Goal: Entertainment & Leisure: Consume media (video, audio)

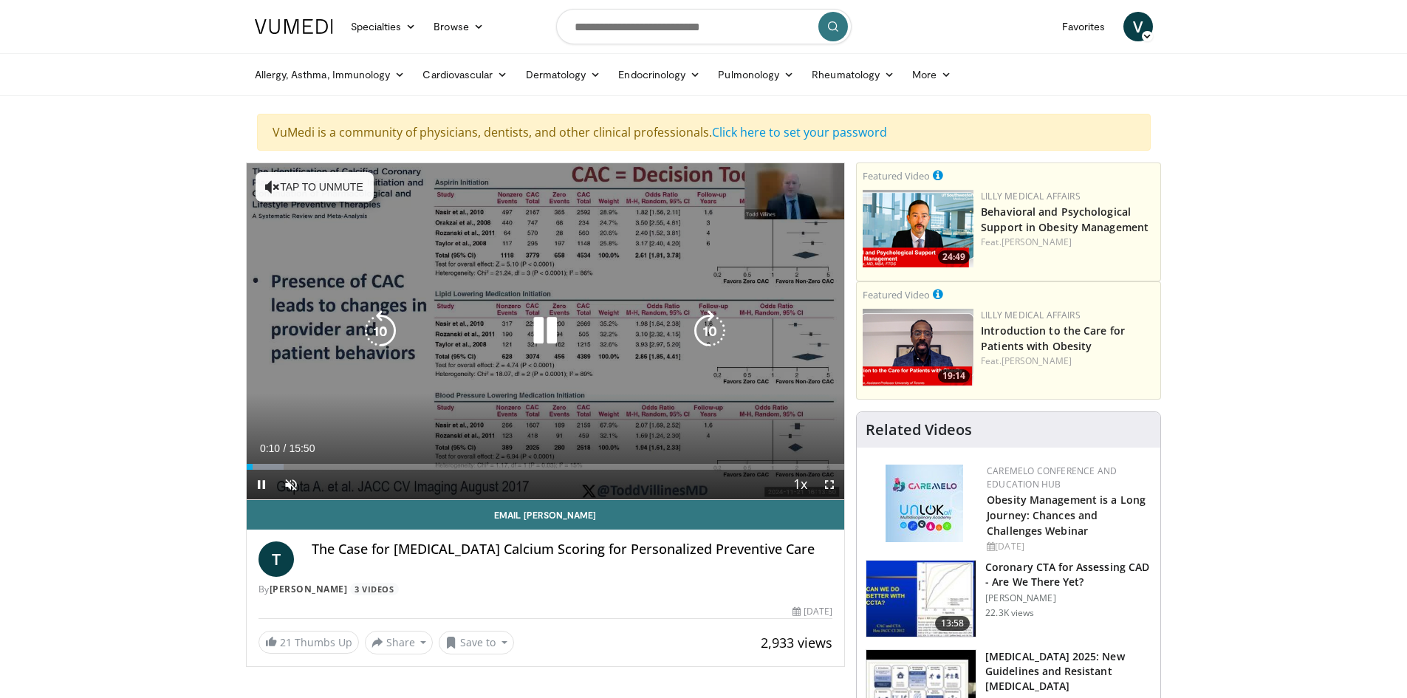
click at [539, 334] on icon "Video Player" at bounding box center [544, 330] width 41 height 41
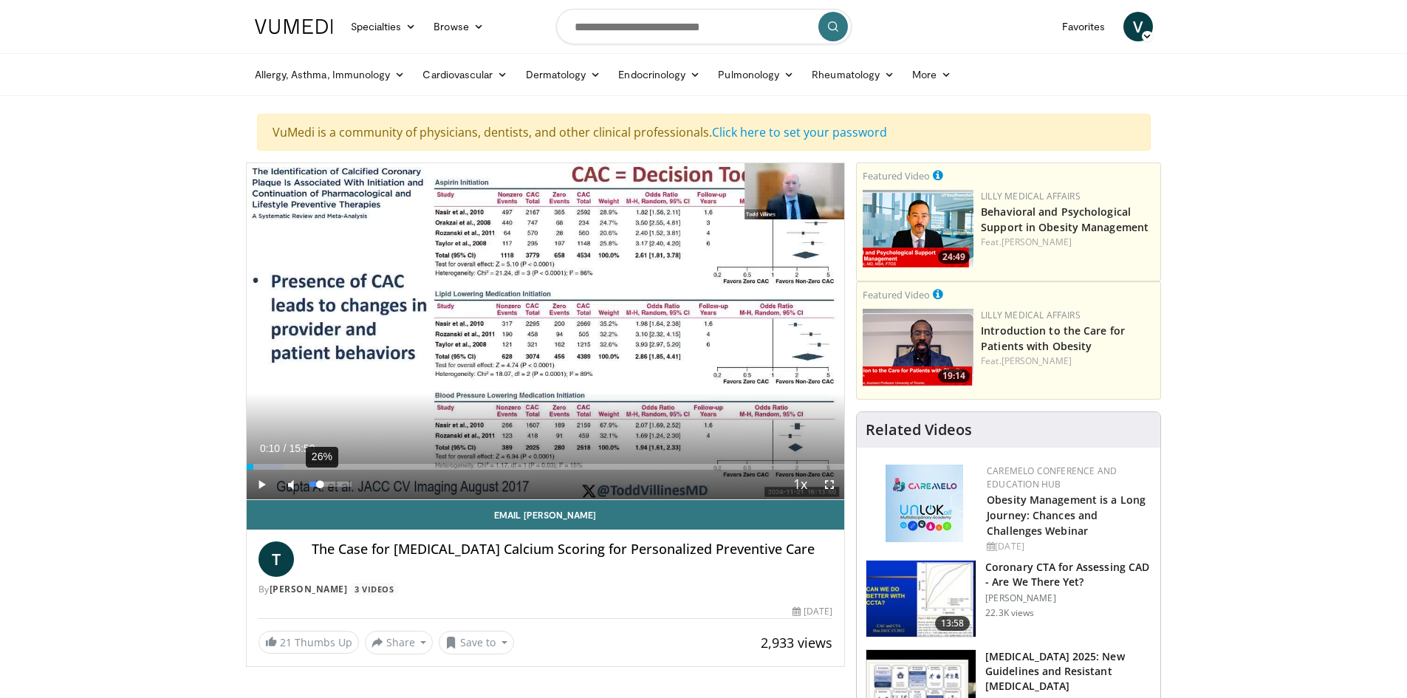
click at [320, 487] on div "26%" at bounding box center [331, 485] width 52 height 30
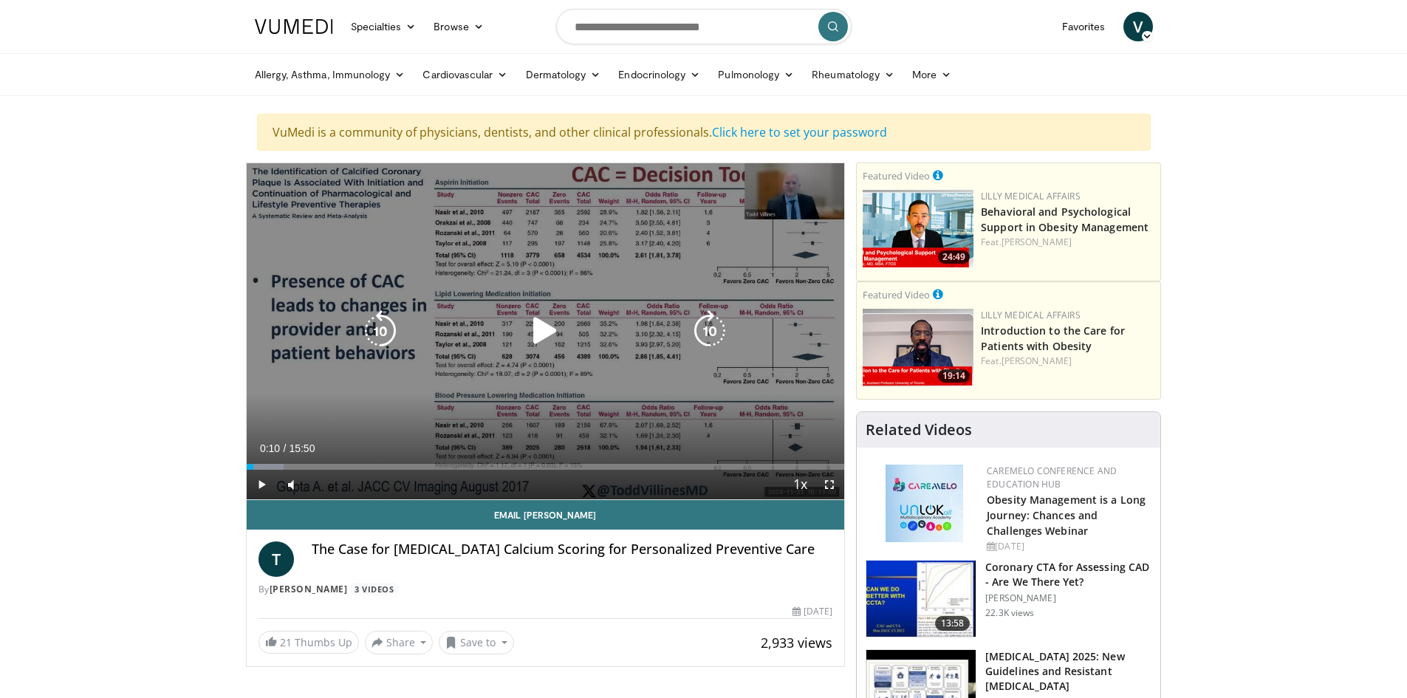
click at [553, 323] on icon "Video Player" at bounding box center [544, 330] width 41 height 41
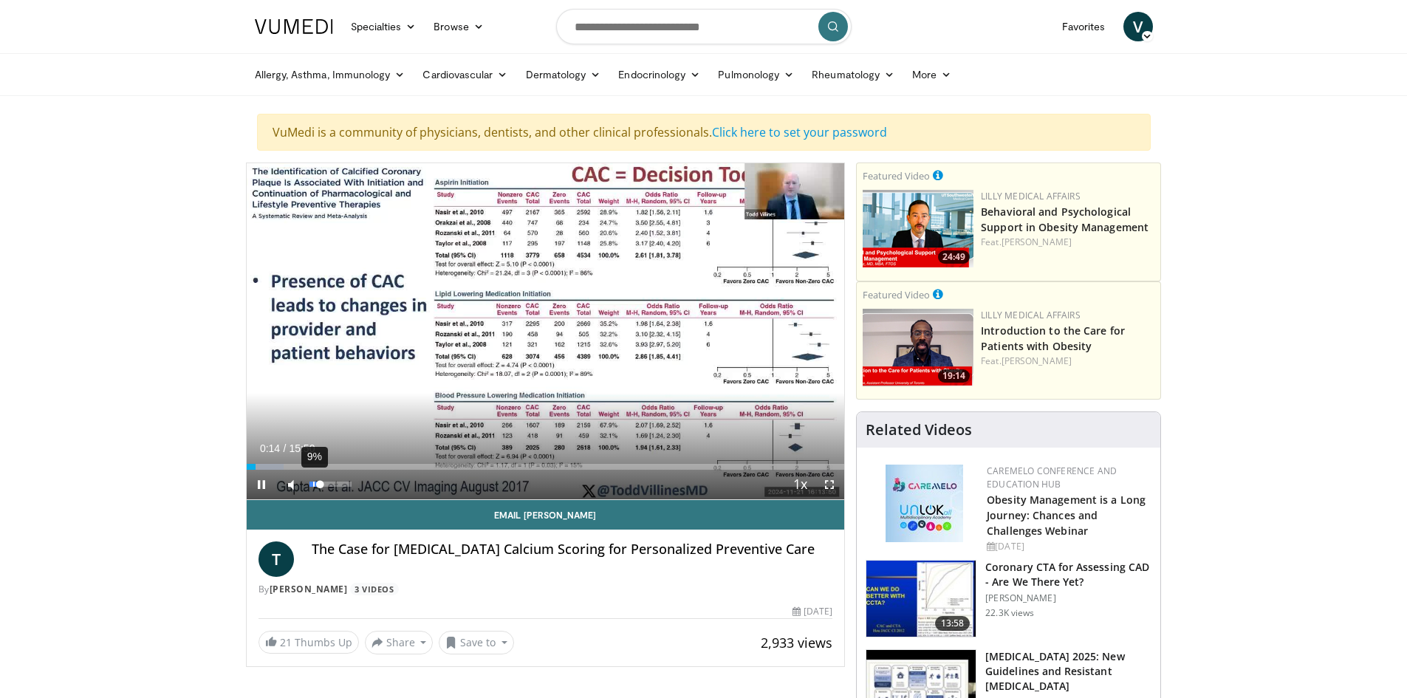
click at [312, 487] on div "9%" at bounding box center [331, 485] width 52 height 30
click at [311, 487] on div "4%" at bounding box center [331, 485] width 52 height 30
click at [318, 487] on video-js "**********" at bounding box center [546, 331] width 598 height 337
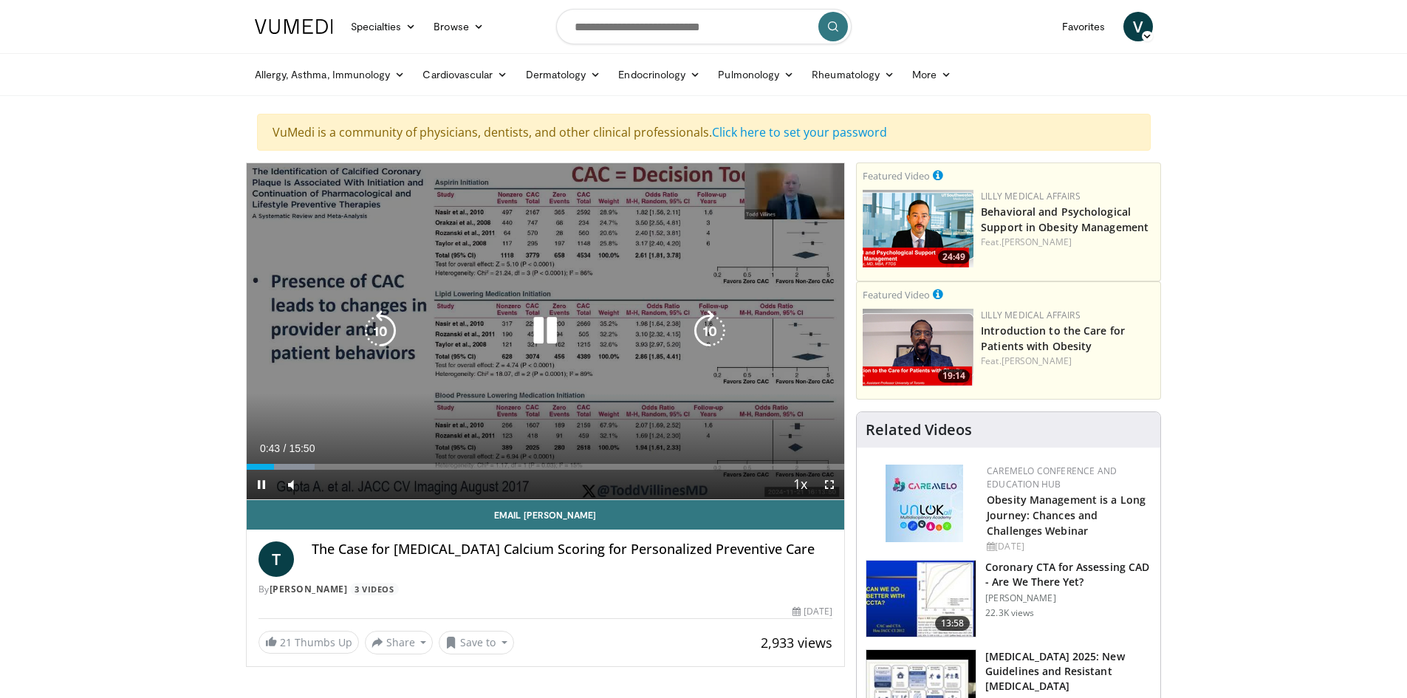
click at [547, 332] on icon "Video Player" at bounding box center [544, 330] width 41 height 41
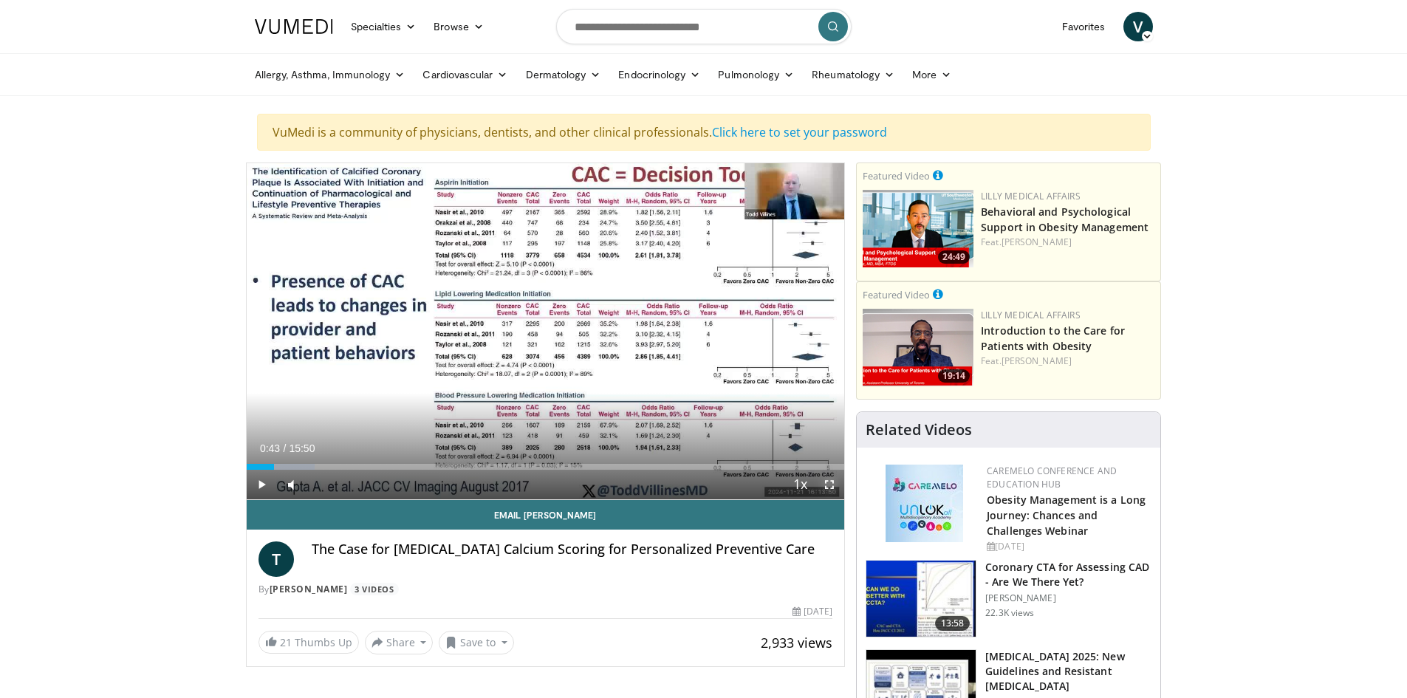
click at [830, 489] on span "Video Player" at bounding box center [829, 485] width 30 height 30
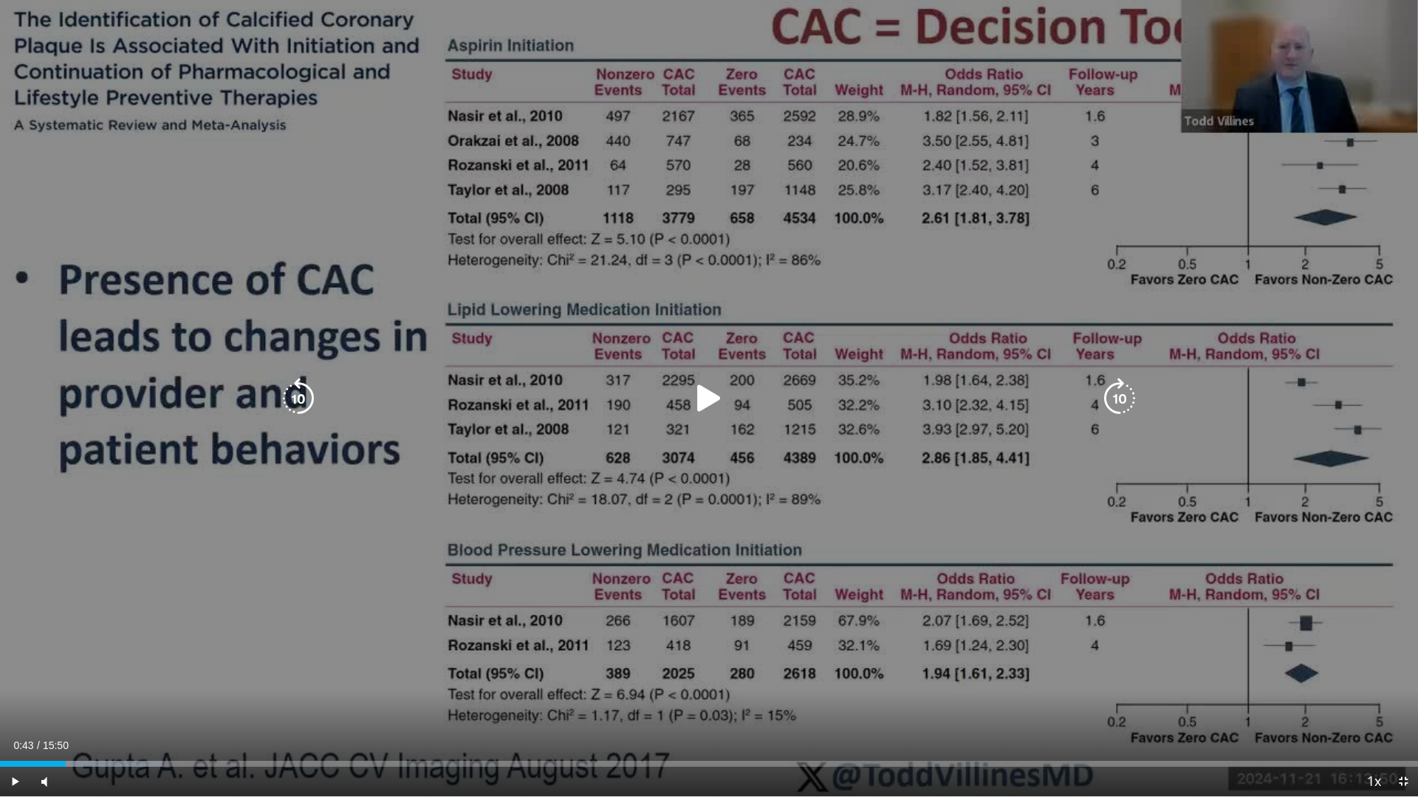
click at [706, 397] on icon "Video Player" at bounding box center [708, 398] width 41 height 41
click at [700, 404] on icon "Video Player" at bounding box center [708, 398] width 41 height 41
click at [673, 123] on div "10 seconds Tap to unmute" at bounding box center [709, 398] width 1418 height 797
click at [707, 408] on icon "Video Player" at bounding box center [708, 398] width 41 height 41
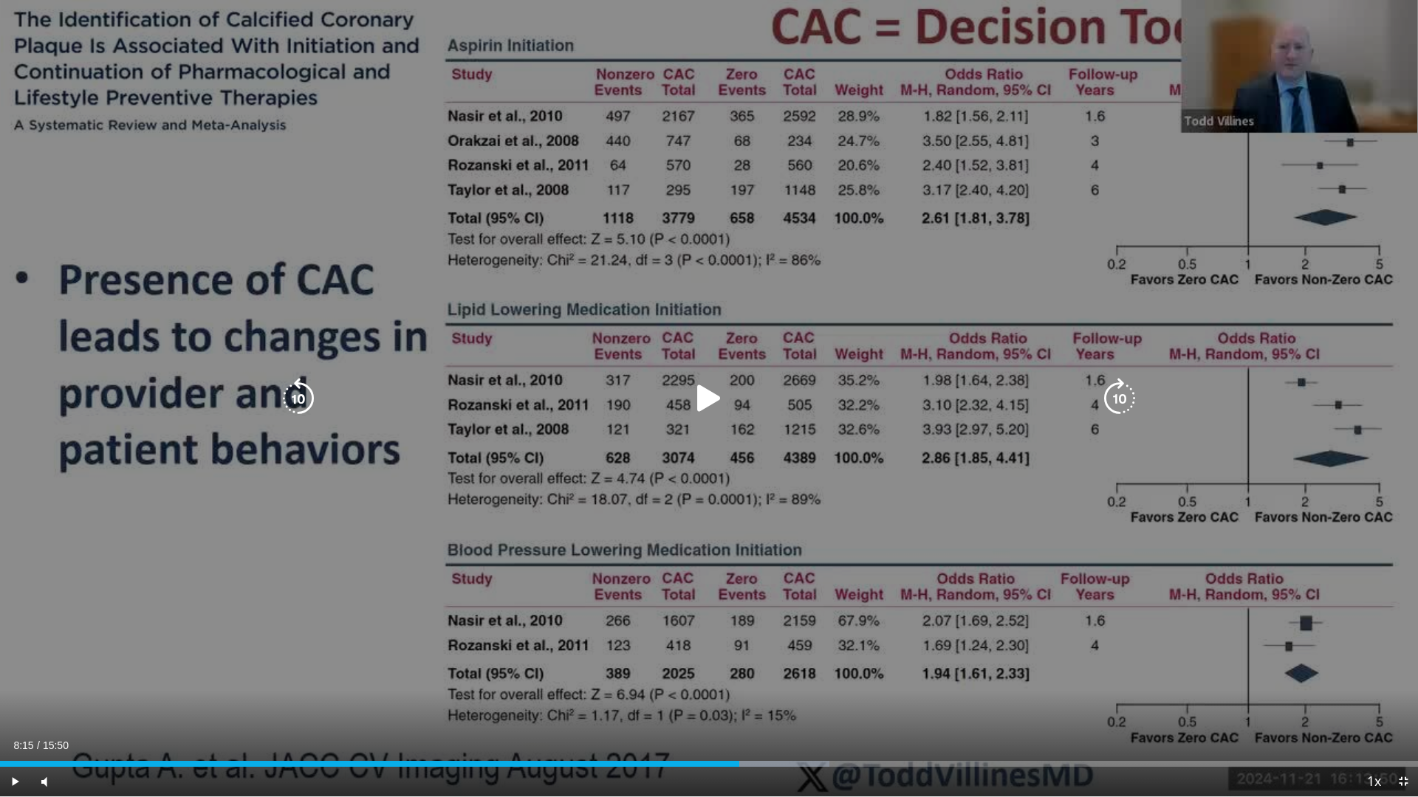
click at [704, 405] on icon "Video Player" at bounding box center [708, 398] width 41 height 41
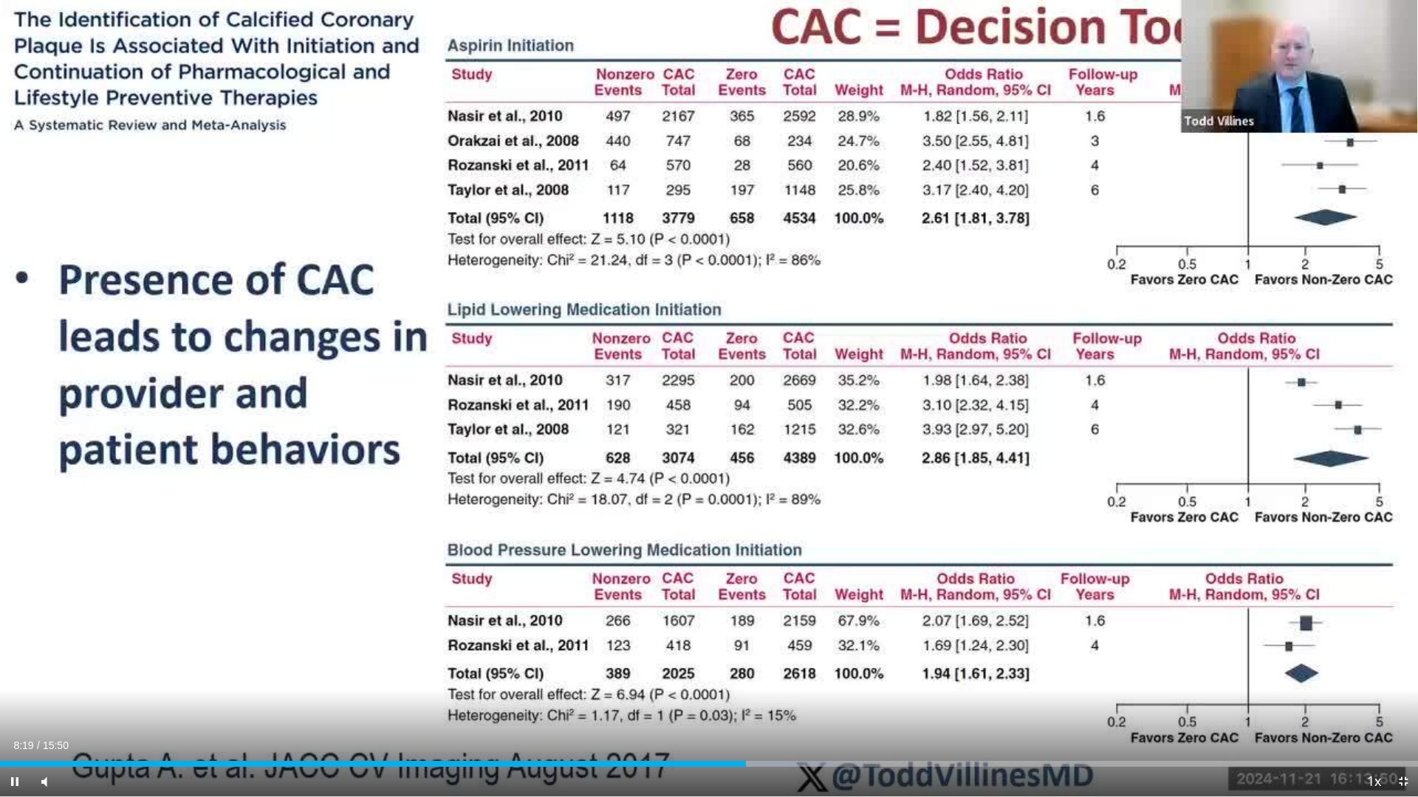
click at [704, 405] on div "10 seconds Tap to unmute" at bounding box center [709, 398] width 1418 height 797
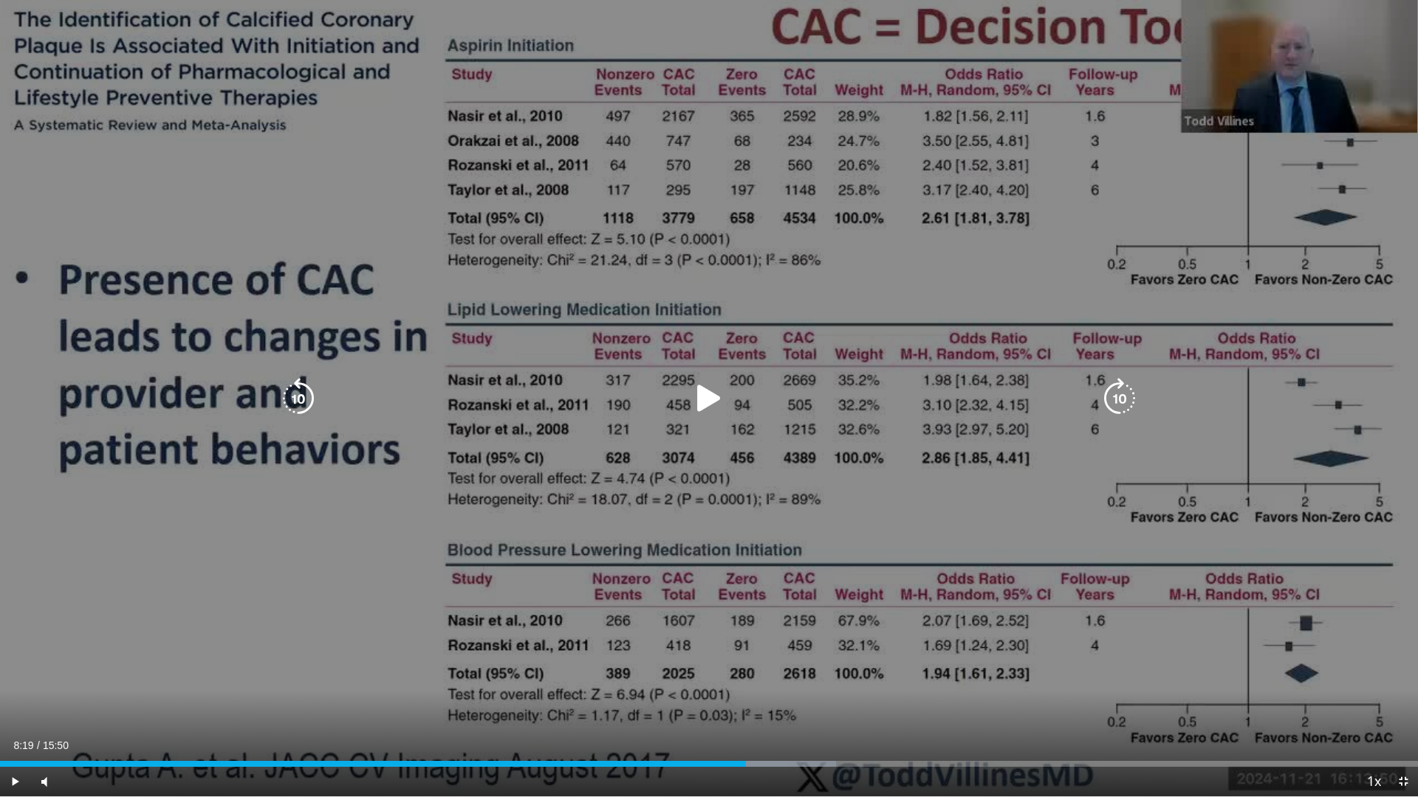
click at [1406, 3] on div "10 seconds Tap to unmute" at bounding box center [709, 398] width 1418 height 797
click at [702, 384] on icon "Video Player" at bounding box center [708, 398] width 41 height 41
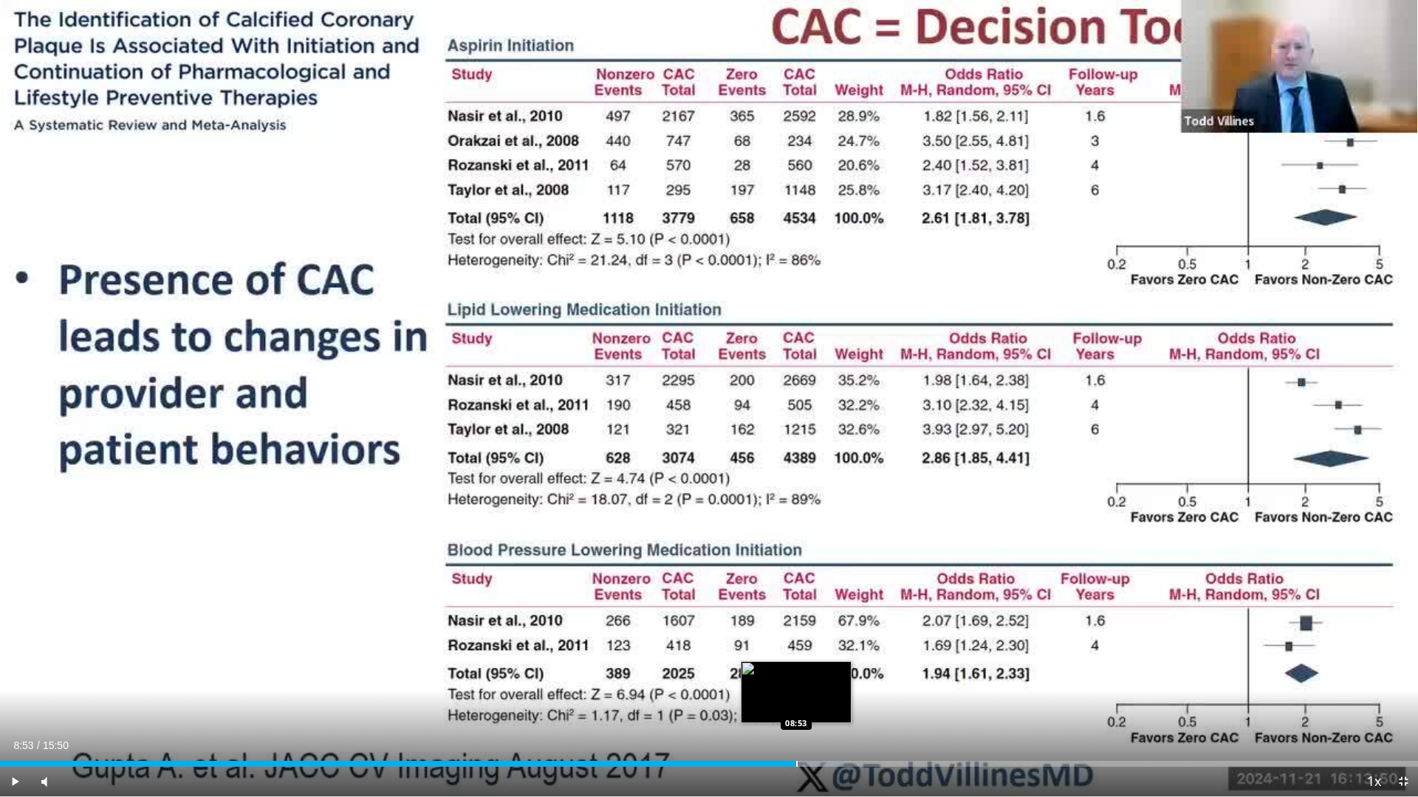
click at [797, 697] on div "Progress Bar" at bounding box center [796, 764] width 1 height 6
click at [825, 697] on div "Progress Bar" at bounding box center [824, 764] width 1 height 6
click at [849, 697] on div "Loaded : 64.73% 09:12 09:30" at bounding box center [709, 764] width 1418 height 6
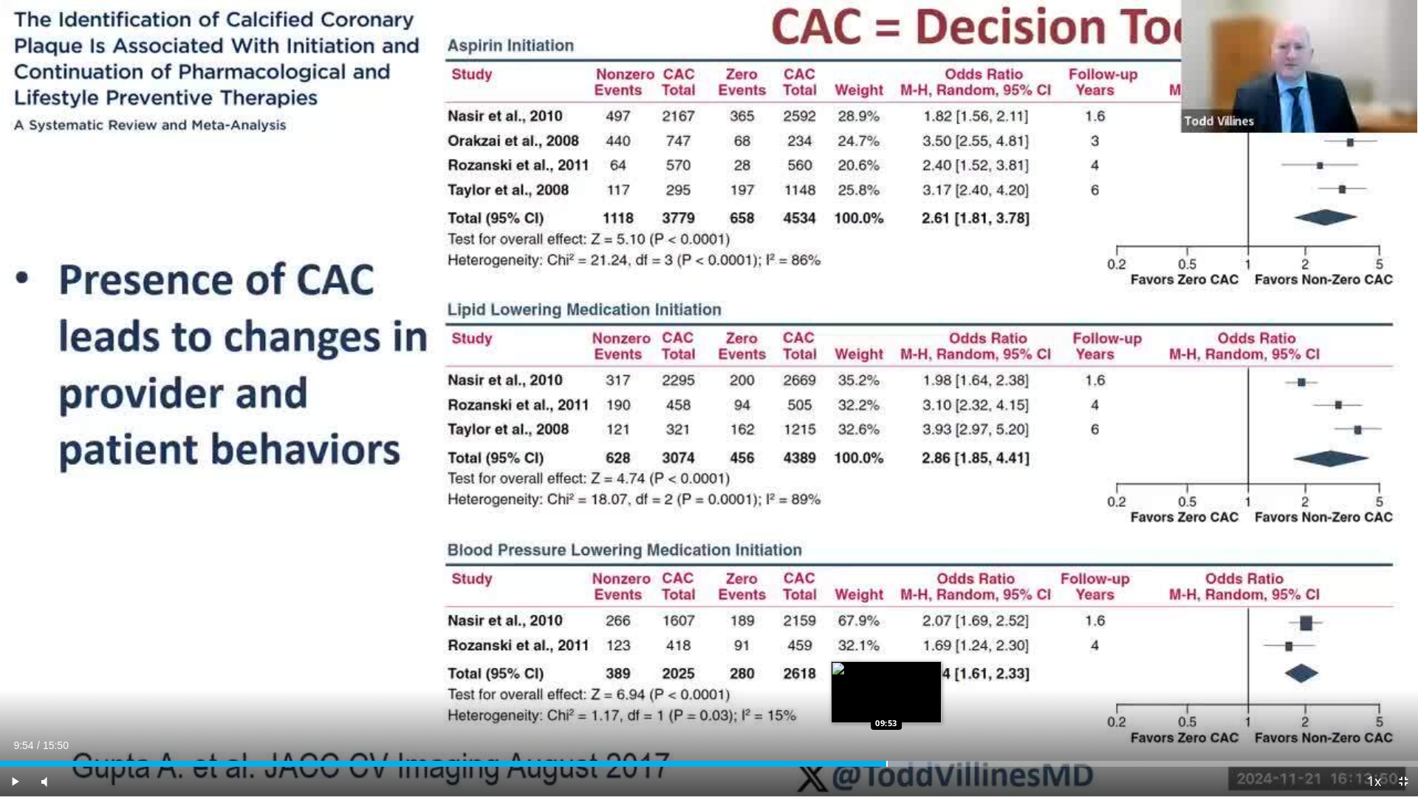
click at [887, 697] on div "Loaded : 66.32% 09:54 09:53" at bounding box center [709, 760] width 1418 height 14
click at [930, 697] on div "Loaded : 68.91% 09:54 10:20" at bounding box center [709, 764] width 1418 height 6
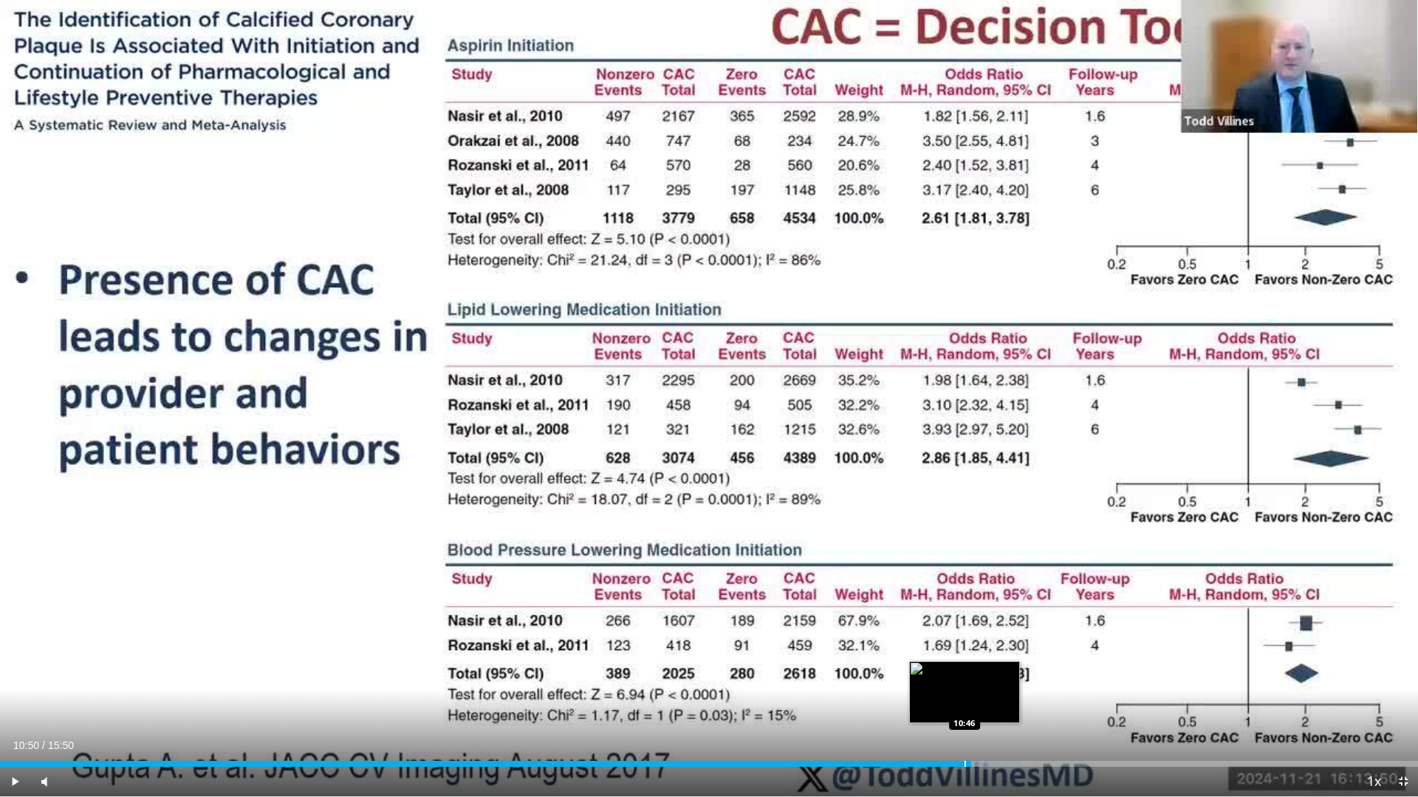
click at [971, 697] on div "Progress Bar" at bounding box center [953, 764] width 135 height 6
click at [1007, 697] on div "Progress Bar" at bounding box center [1007, 764] width 1 height 6
click at [1026, 697] on div "Loaded : 77.89% 11:14 11:27" at bounding box center [709, 760] width 1418 height 14
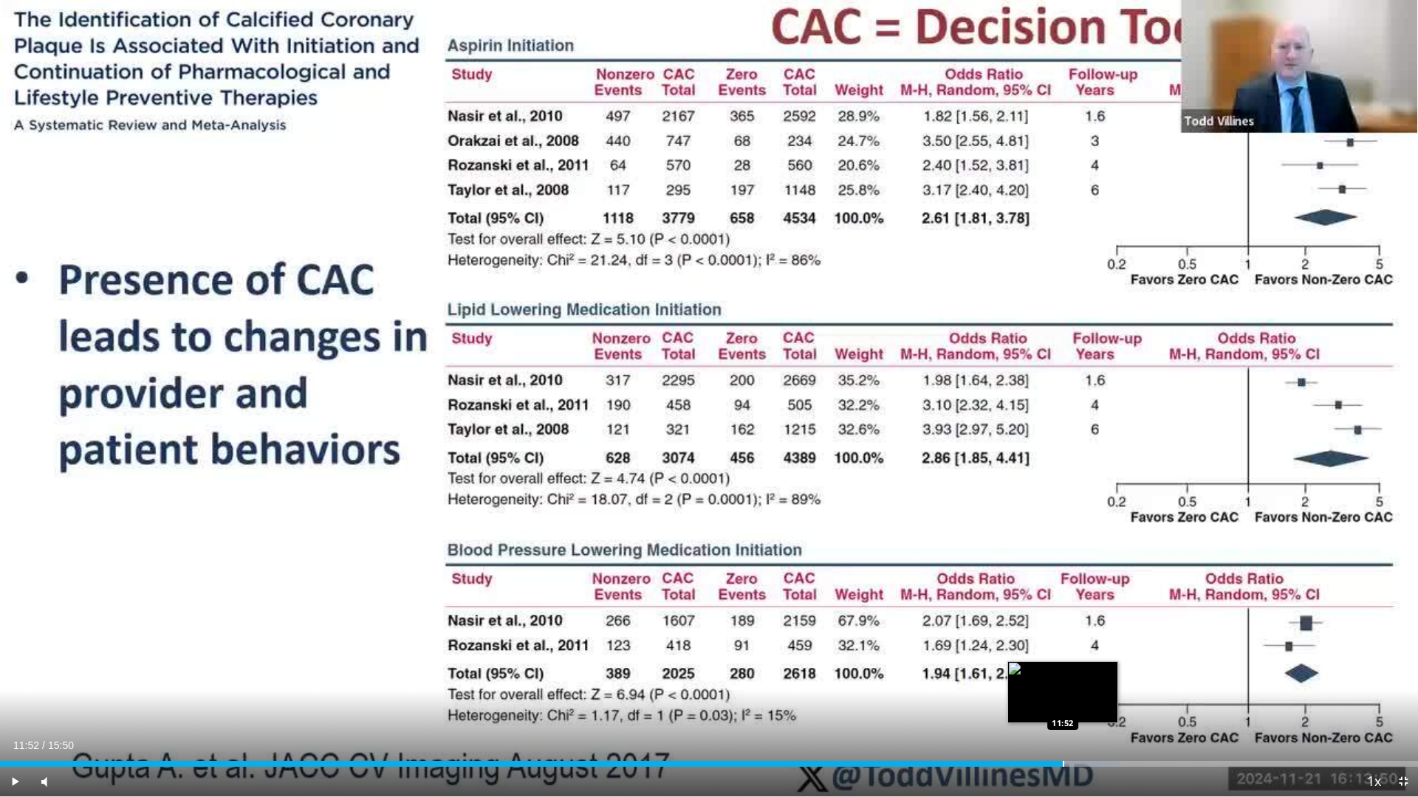
click at [1063, 697] on div "Loaded : 78.95% 11:27 11:52" at bounding box center [709, 760] width 1418 height 14
click at [1097, 697] on div "Progress Bar" at bounding box center [1097, 764] width 1 height 6
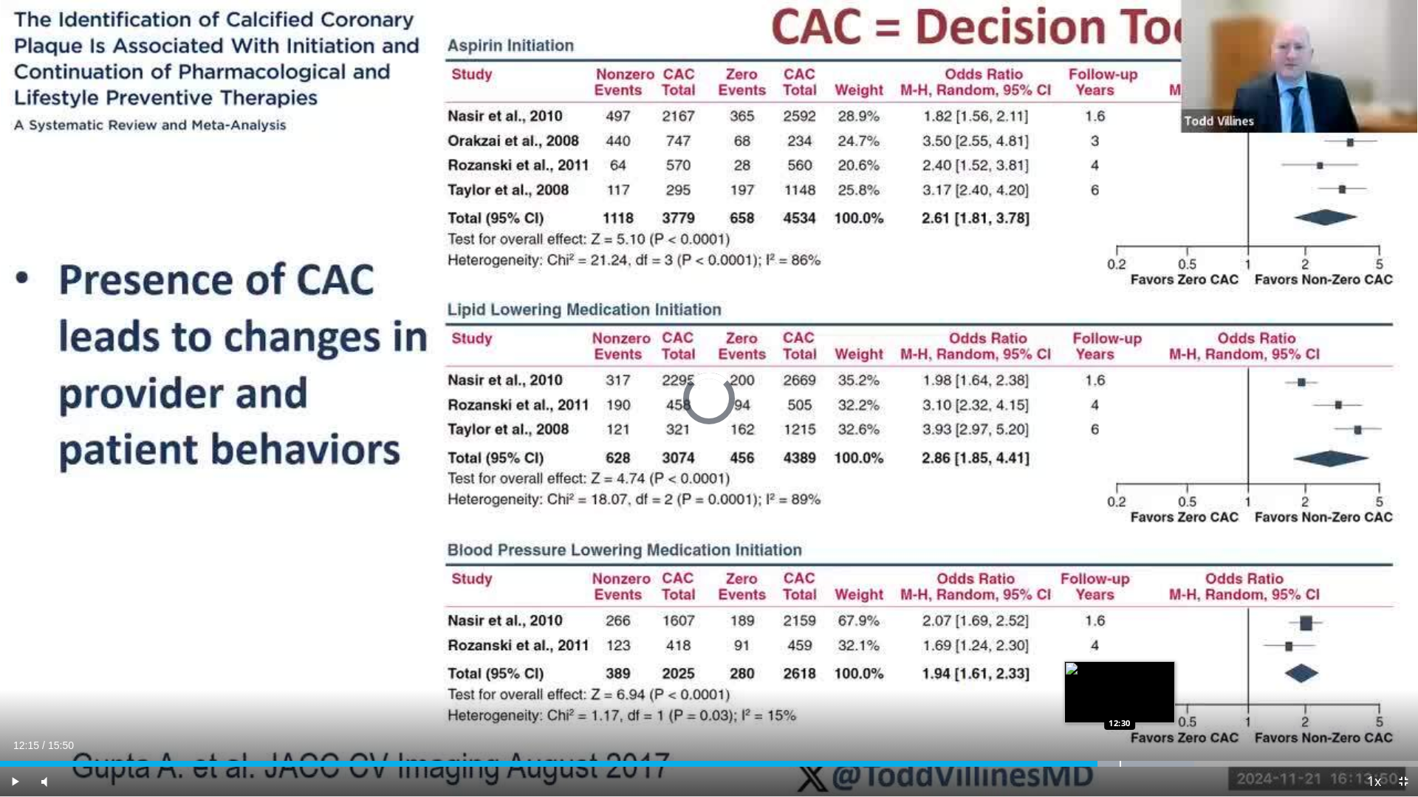
click at [1119, 697] on div "Progress Bar" at bounding box center [1119, 764] width 1 height 6
click at [1143, 697] on div "Progress Bar" at bounding box center [1143, 764] width 1 height 6
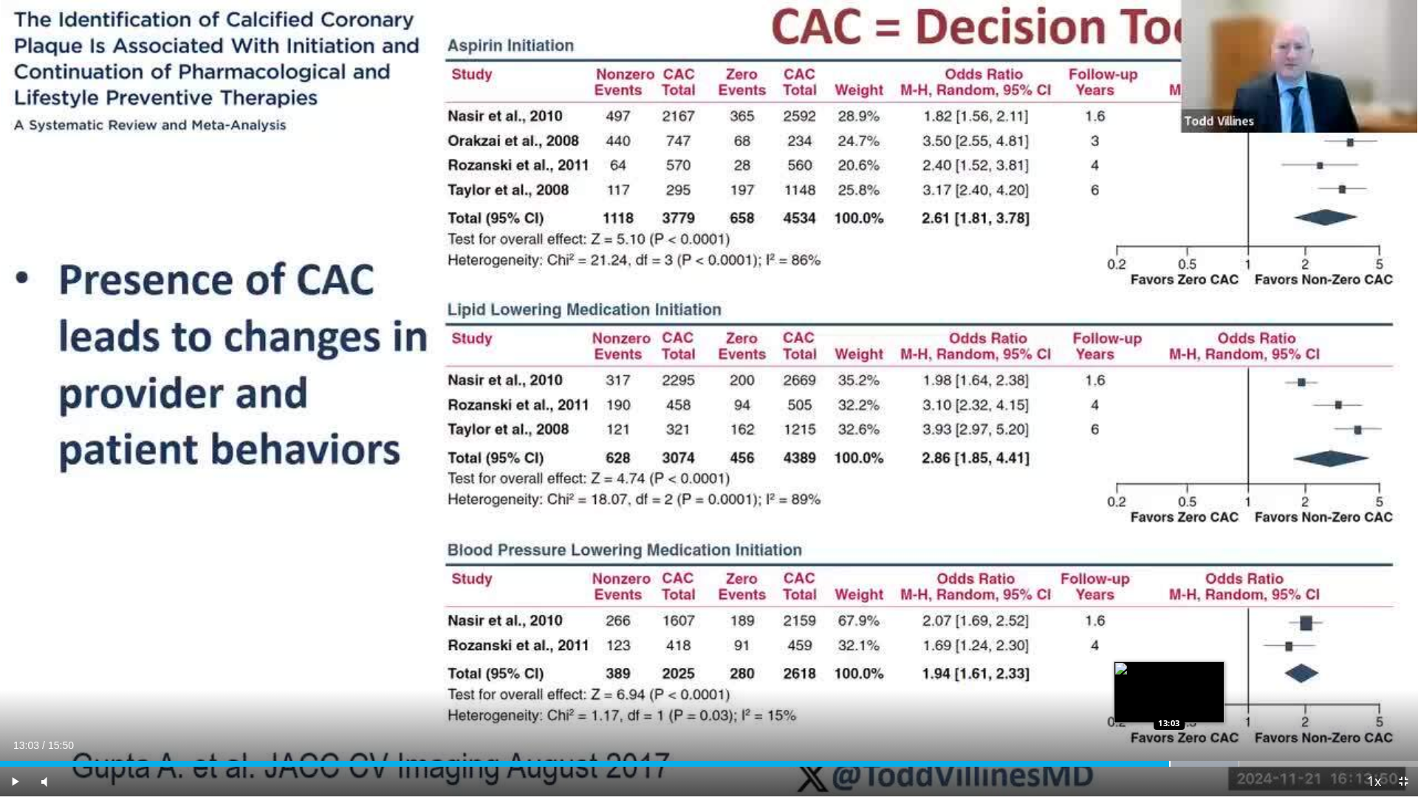
click at [1169, 697] on div "Progress Bar" at bounding box center [1169, 764] width 1 height 6
click at [1197, 697] on div "Loaded : 89.47% 13:22 13:21" at bounding box center [709, 764] width 1418 height 6
click at [1211, 697] on div "Loaded : 90.84% 13:31 13:31" at bounding box center [709, 760] width 1418 height 14
click at [1230, 697] on div "Progress Bar" at bounding box center [1235, 764] width 136 height 6
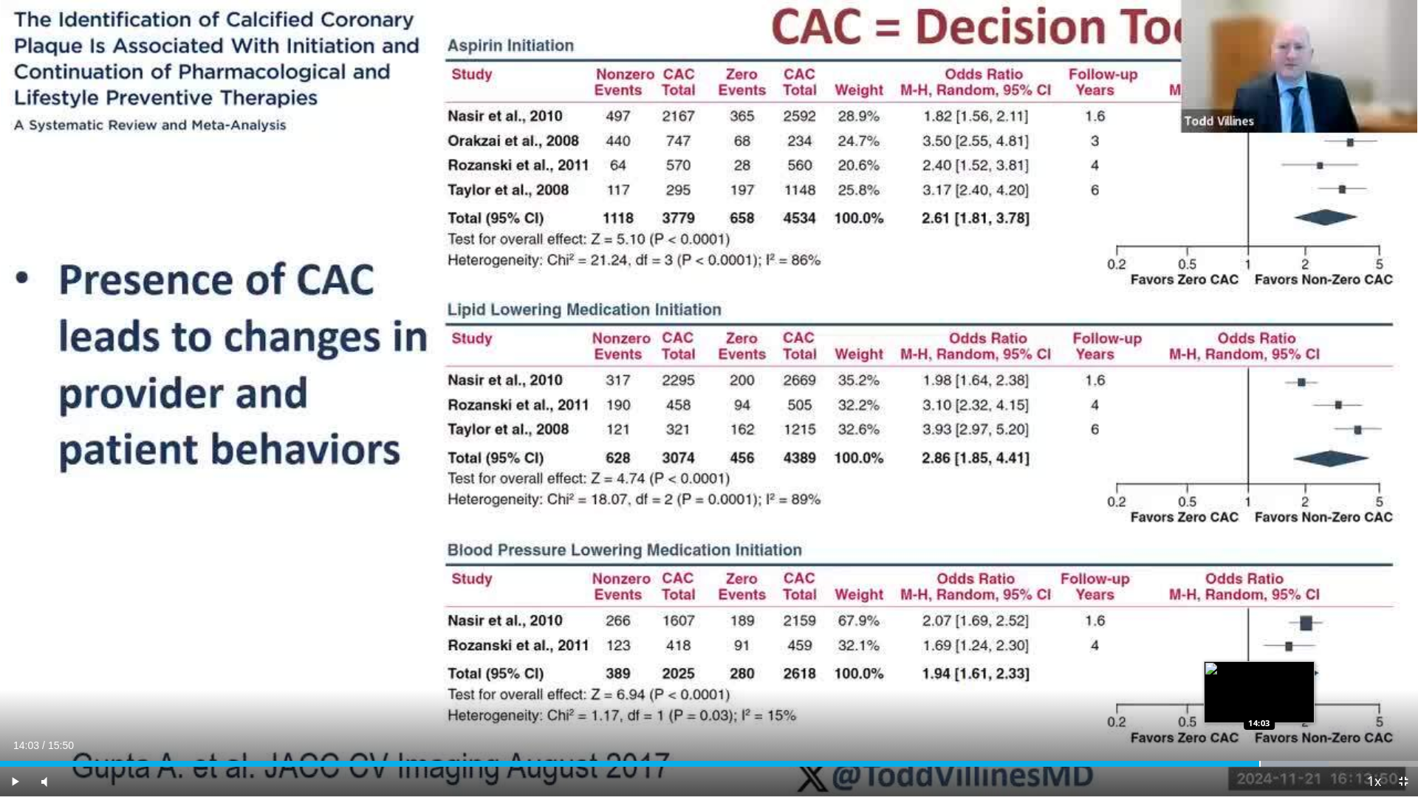
click at [1259, 697] on div "Progress Bar" at bounding box center [1259, 764] width 1 height 6
click at [1284, 697] on div "Progress Bar" at bounding box center [1286, 764] width 143 height 6
click at [1310, 697] on div "Loaded : 97.10% 14:37 14:38" at bounding box center [709, 760] width 1418 height 14
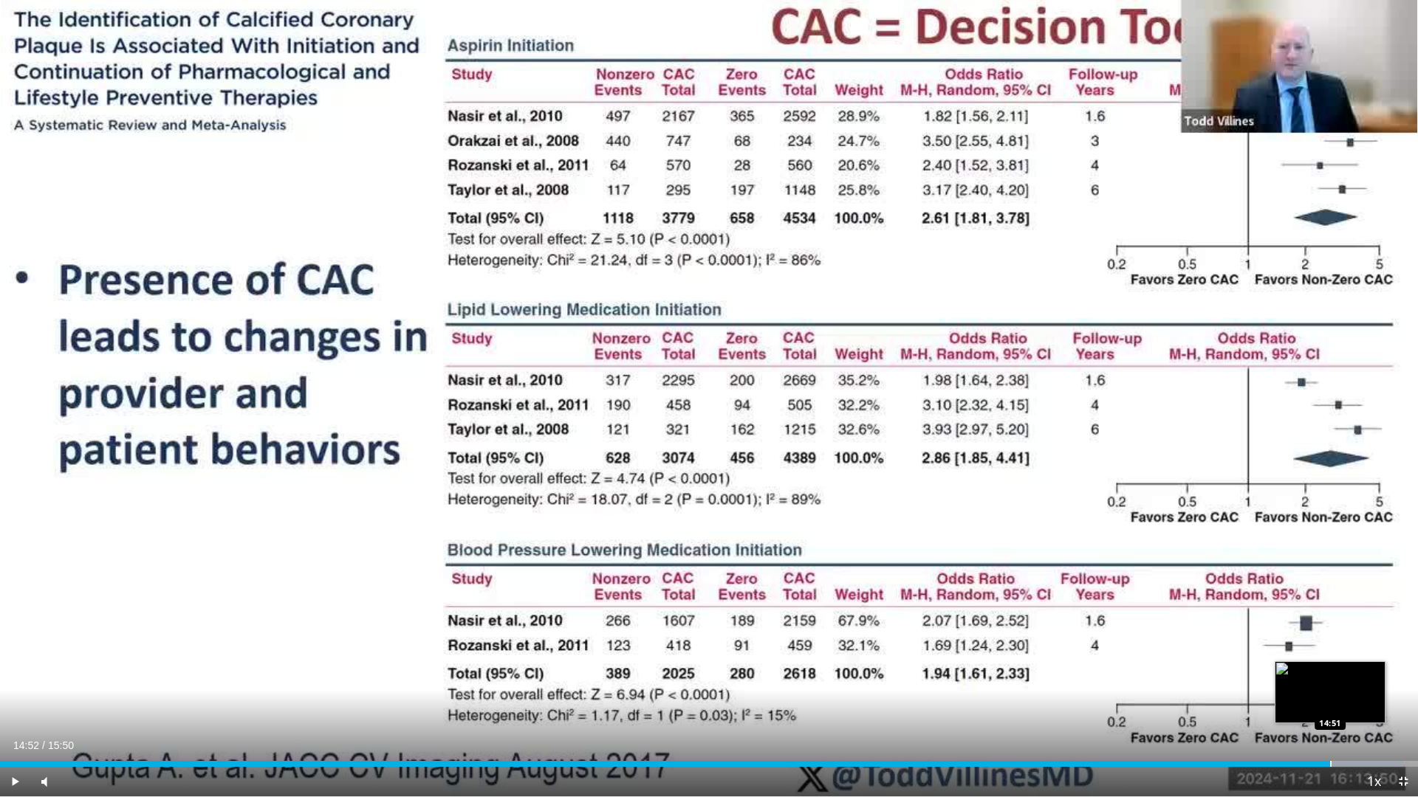
click at [1331, 697] on div "Loaded : 98.95% 14:52 14:51" at bounding box center [709, 760] width 1418 height 14
click at [1348, 697] on div "Progress Bar" at bounding box center [1348, 764] width 1 height 6
click at [1362, 697] on div "Progress Bar" at bounding box center [1361, 764] width 1 height 6
click at [1379, 697] on div "Loaded : 100.00% 15:24 15:24" at bounding box center [709, 760] width 1418 height 14
click at [1396, 697] on div "Loaded : 100.00% 15:24 15:35" at bounding box center [709, 760] width 1418 height 14
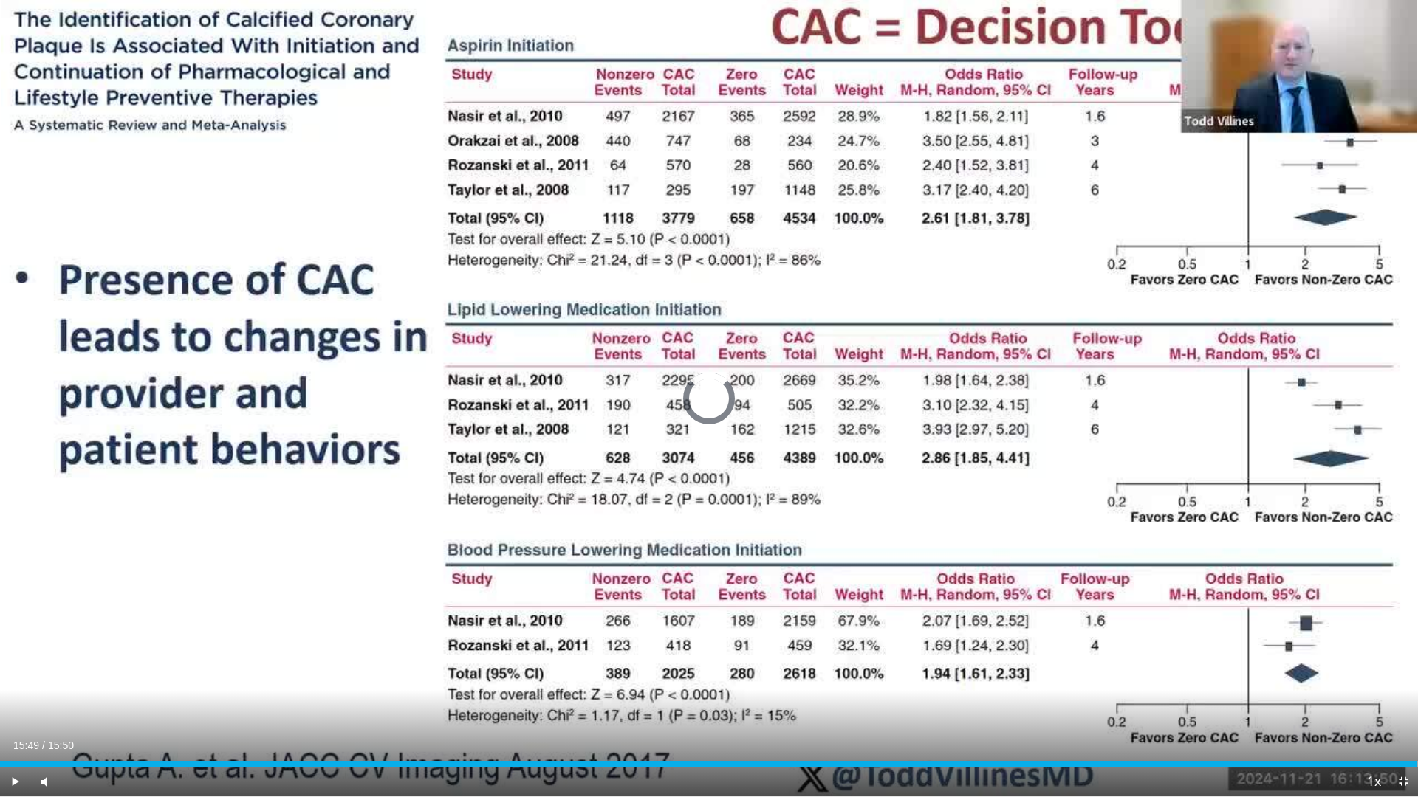
drag, startPoint x: 1417, startPoint y: 758, endPoint x: 1359, endPoint y: 648, distance: 124.2
click at [1406, 697] on div "Loaded : 100.00% 15:49 15:49" at bounding box center [709, 760] width 1418 height 14
